Goal: Information Seeking & Learning: Learn about a topic

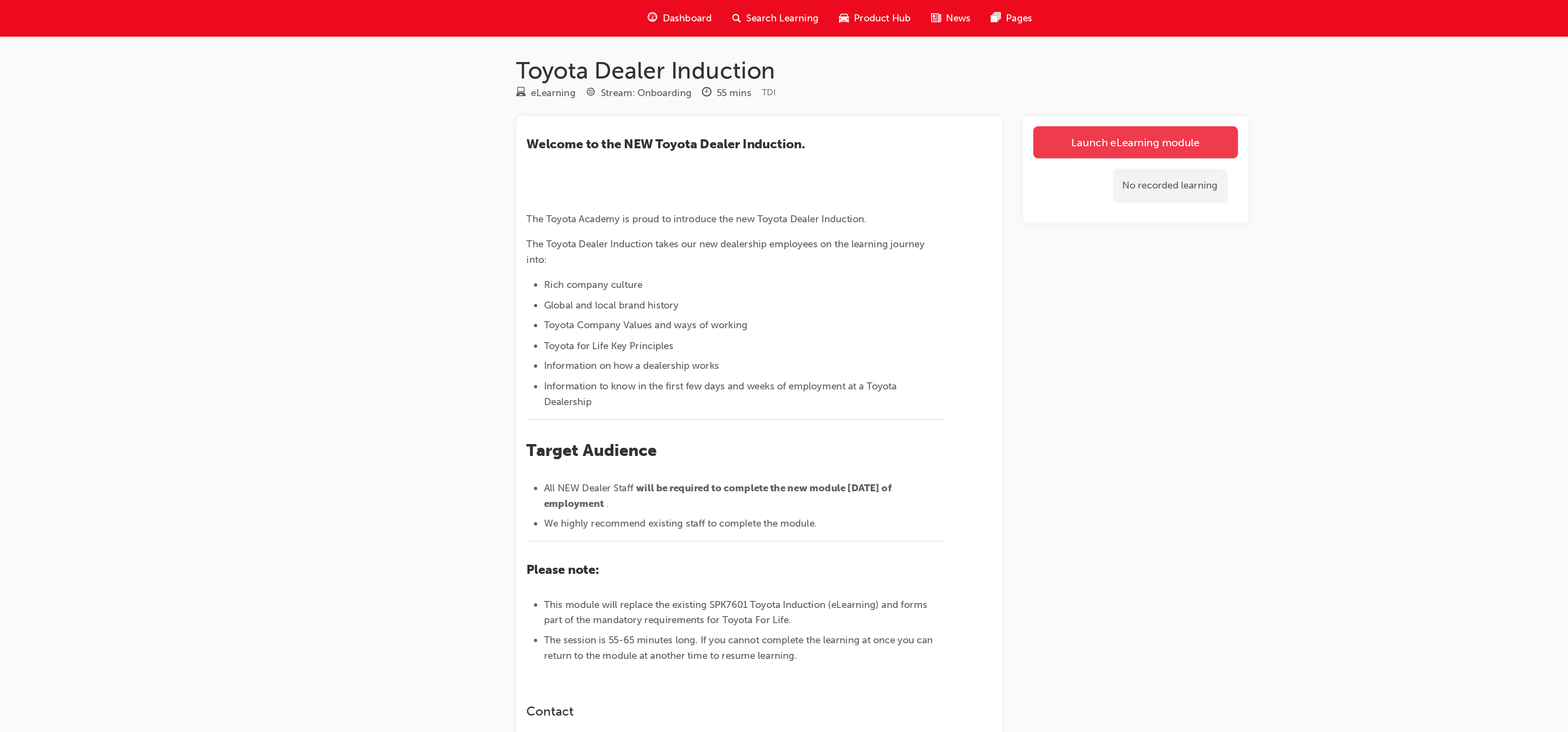
click at [978, 86] on link "Launch eLearning module" at bounding box center [998, 91] width 131 height 21
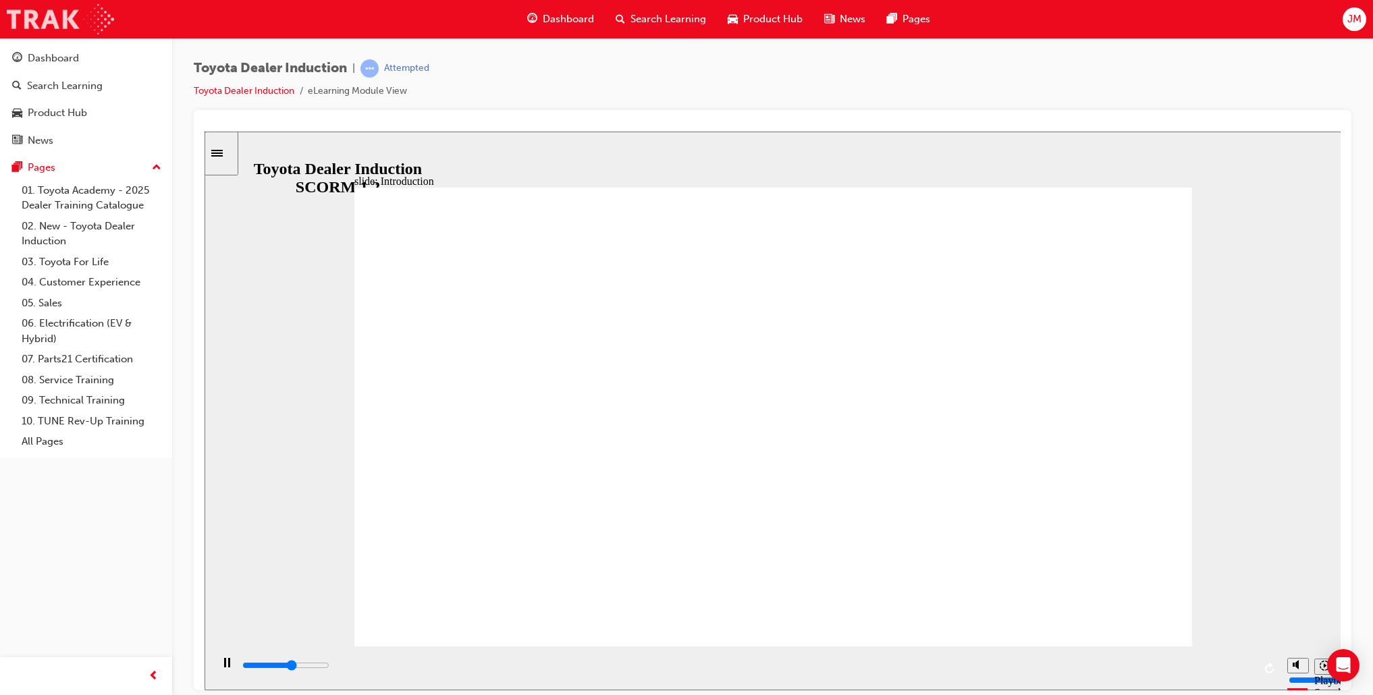
type input "34000"
